Goal: Information Seeking & Learning: Check status

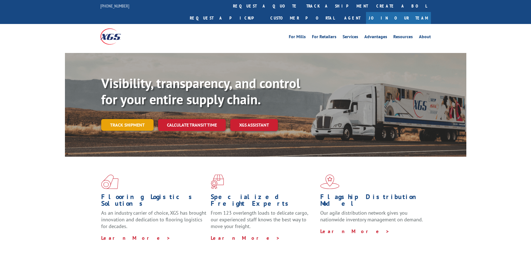
click at [136, 119] on link "Track shipment" at bounding box center [127, 125] width 52 height 12
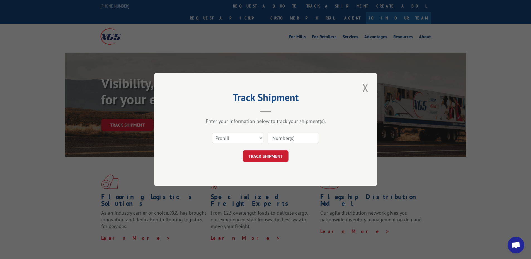
click at [234, 132] on div "Select category... Probill BOL PO" at bounding box center [237, 138] width 51 height 13
click at [234, 135] on select "Select category... Probill BOL PO" at bounding box center [237, 138] width 51 height 12
select select "po"
click at [212, 132] on select "Select category... Probill BOL PO" at bounding box center [237, 138] width 51 height 12
click at [293, 141] on input at bounding box center [293, 138] width 51 height 12
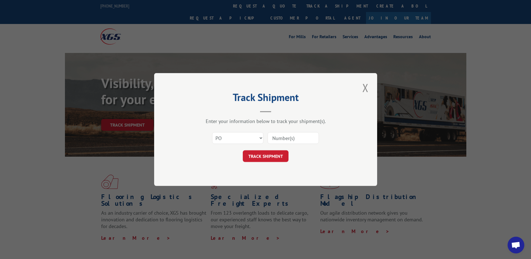
paste input "04563732"
type input "04563732"
click at [275, 160] on button "TRACK SHIPMENT" at bounding box center [266, 156] width 46 height 12
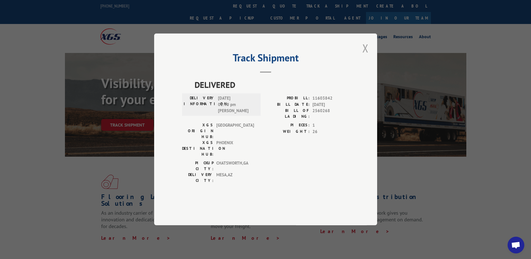
click at [367, 56] on button "Close modal" at bounding box center [365, 47] width 9 height 15
